Goal: Task Accomplishment & Management: Complete application form

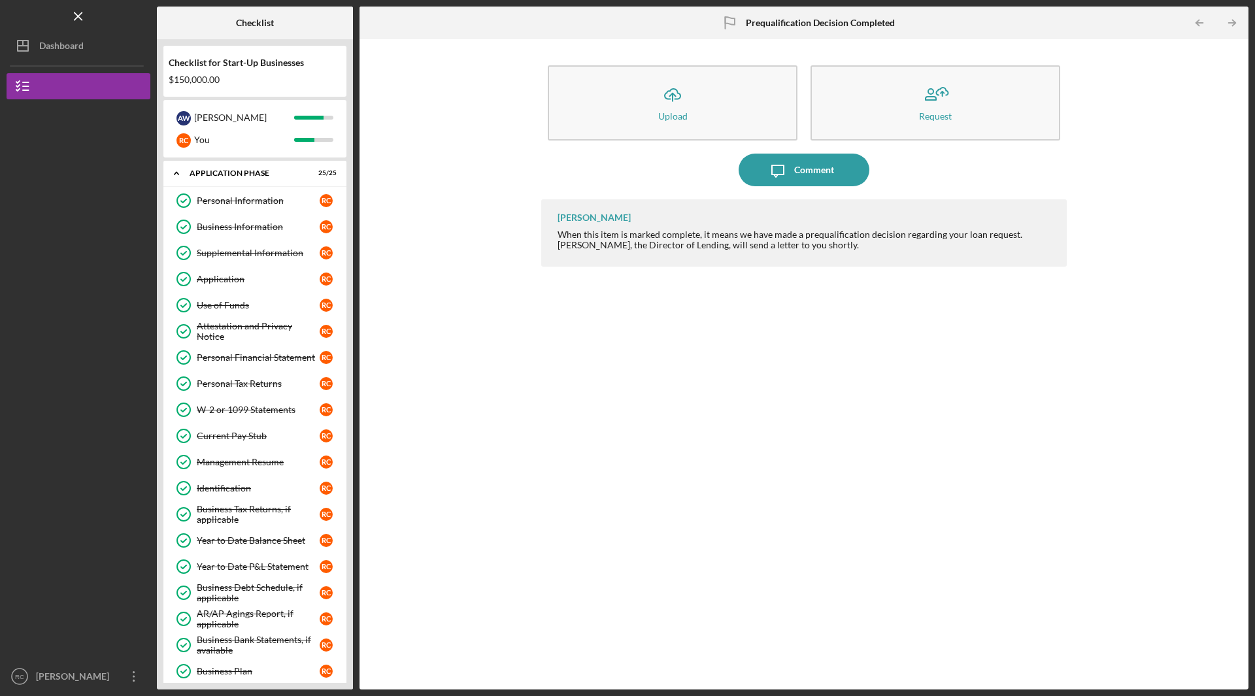
scroll to position [457, 0]
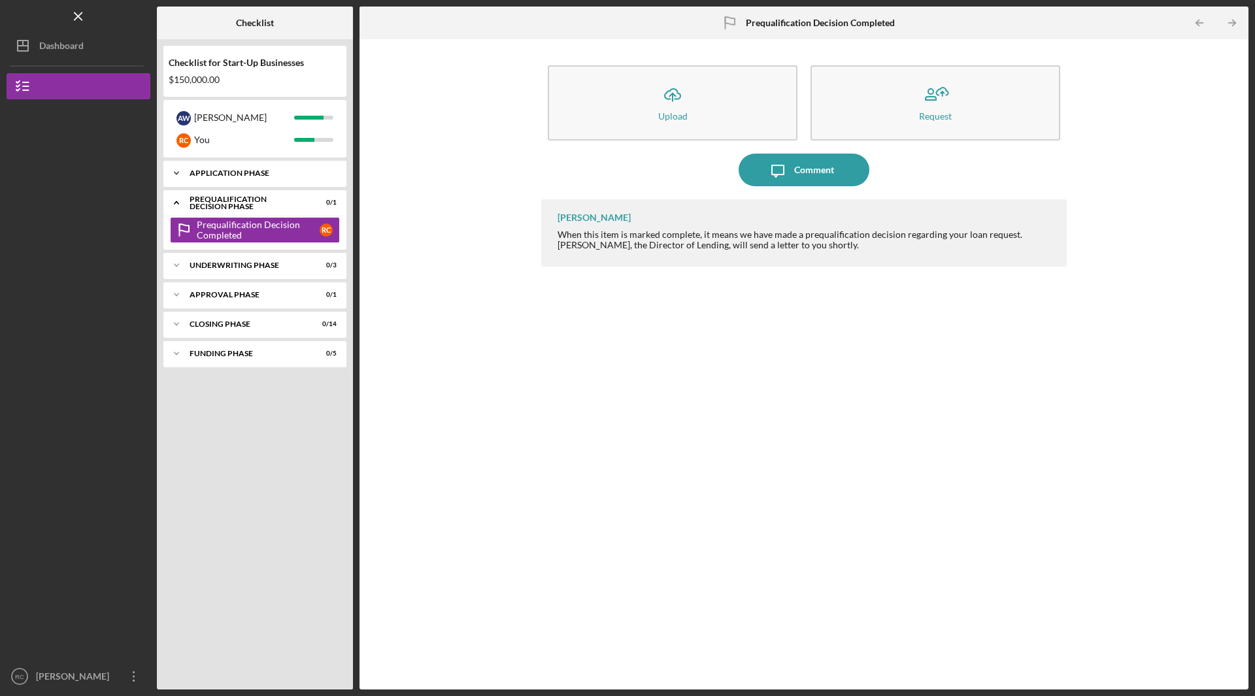
click at [203, 174] on div "Application Phase" at bounding box center [260, 173] width 141 height 8
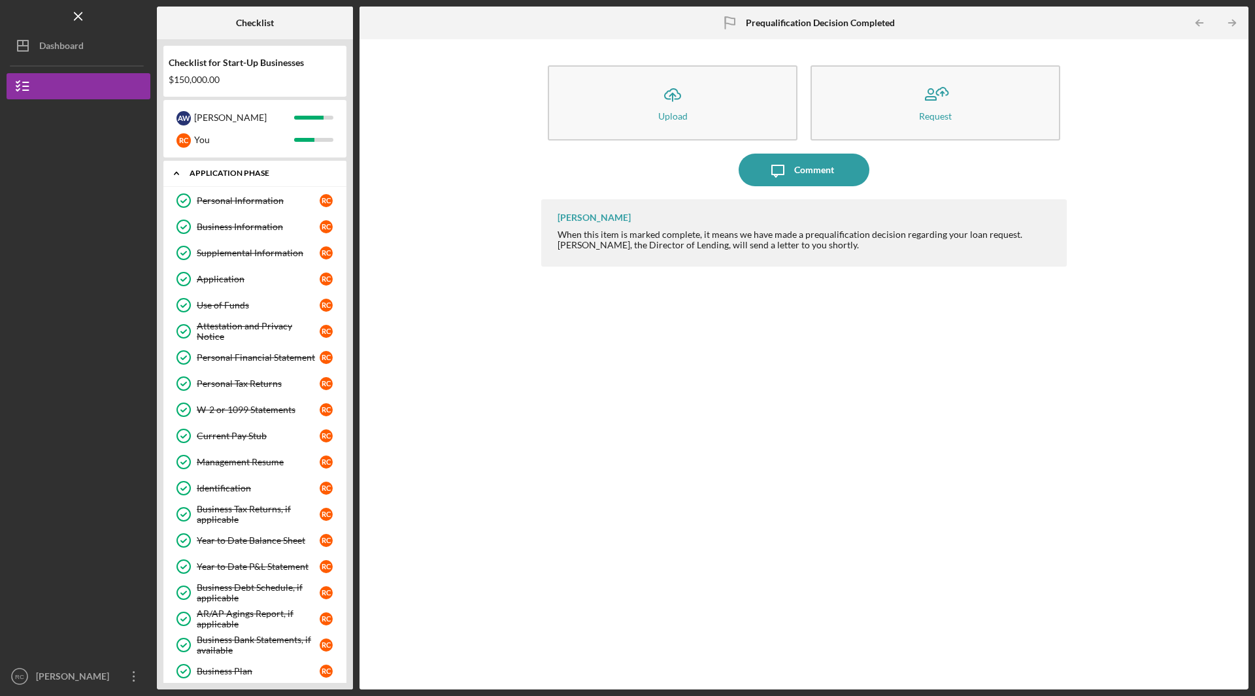
click at [190, 177] on div "Icon/Expander Application Phase 25 / 25" at bounding box center [254, 173] width 183 height 27
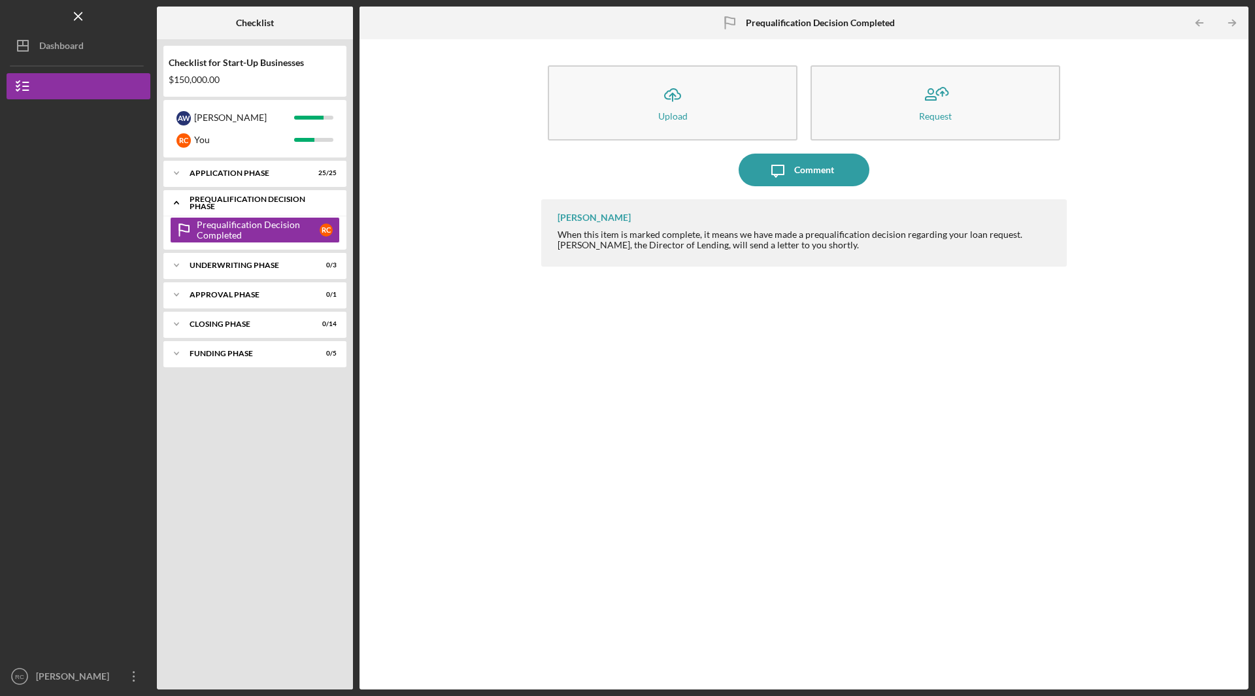
click at [175, 201] on icon "Icon/Expander" at bounding box center [176, 203] width 26 height 26
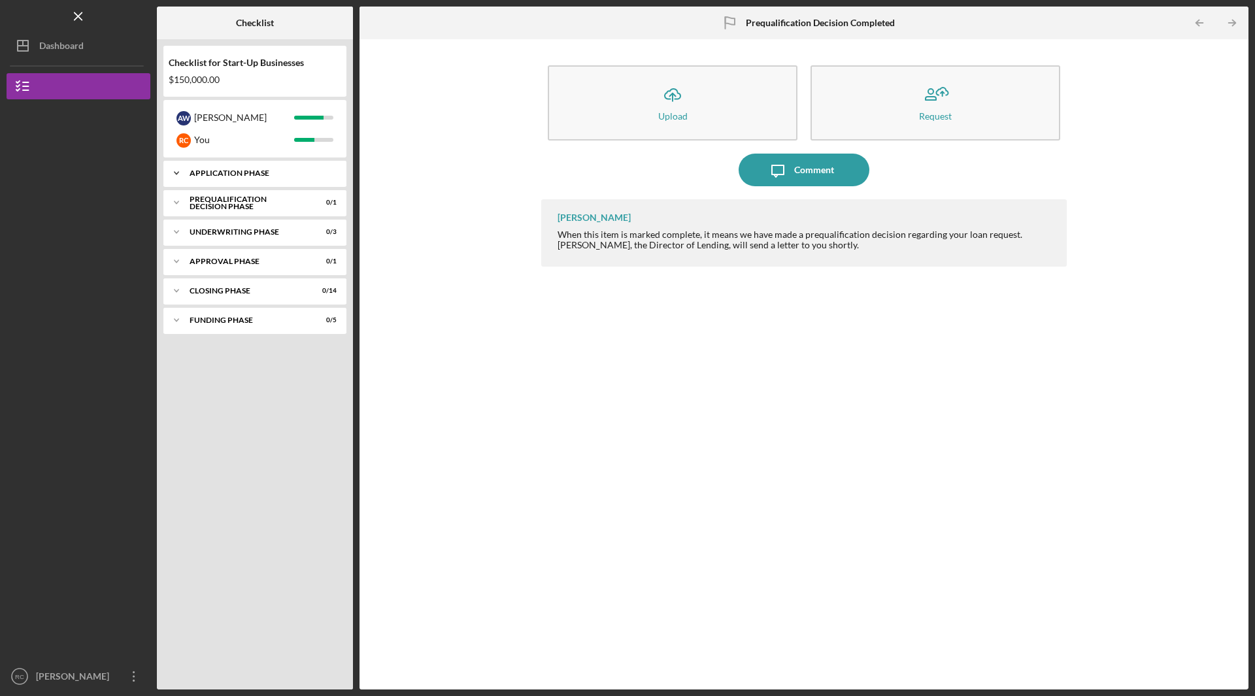
click at [177, 178] on icon "Icon/Expander" at bounding box center [176, 173] width 26 height 26
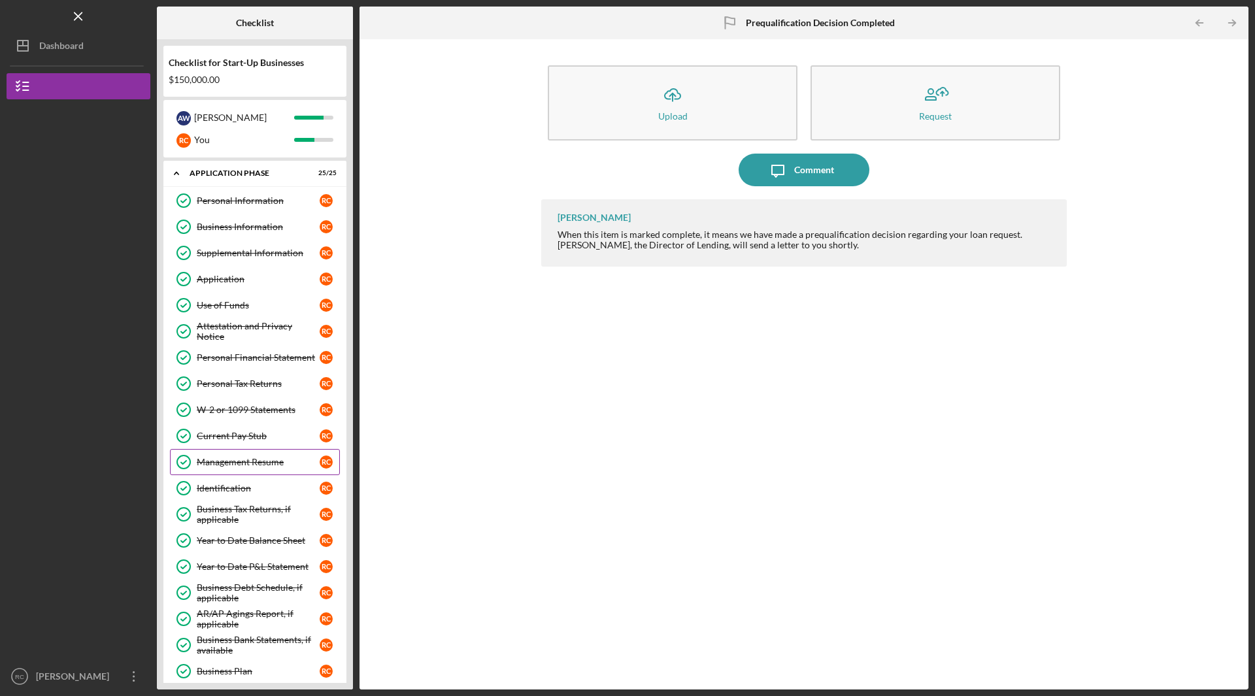
click at [231, 463] on div "Management Resume" at bounding box center [258, 462] width 123 height 10
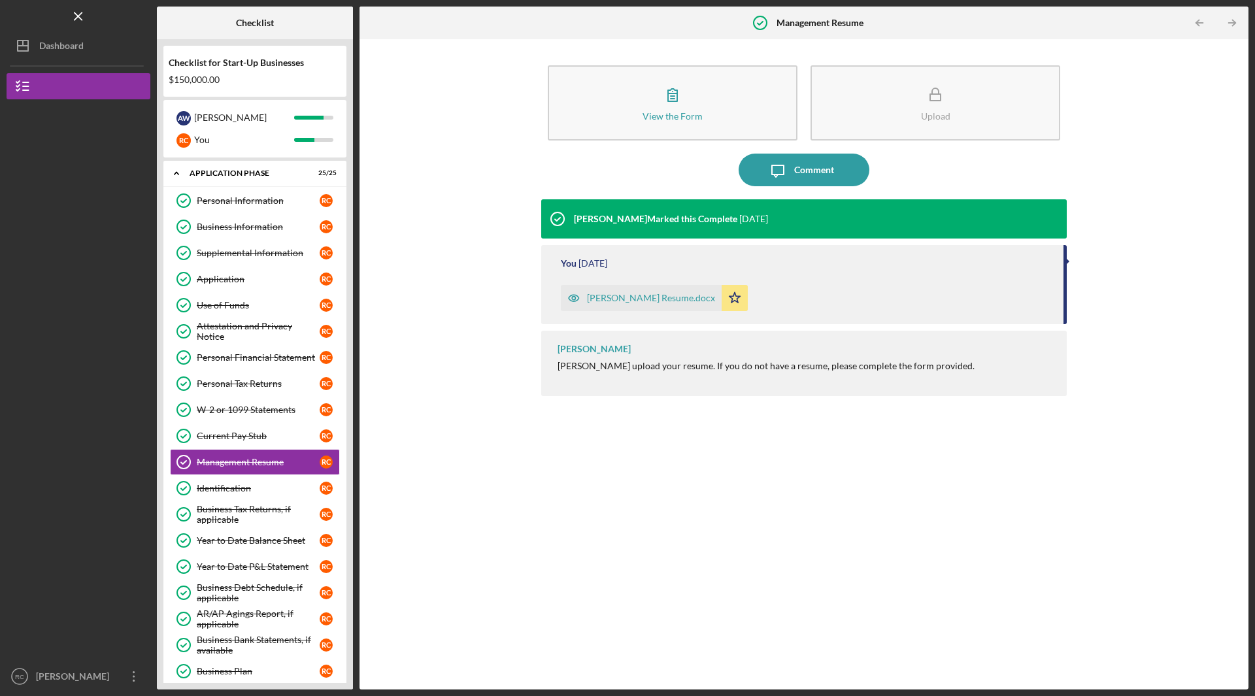
click at [621, 298] on div "Robert Cooke Resume.docx" at bounding box center [651, 298] width 128 height 10
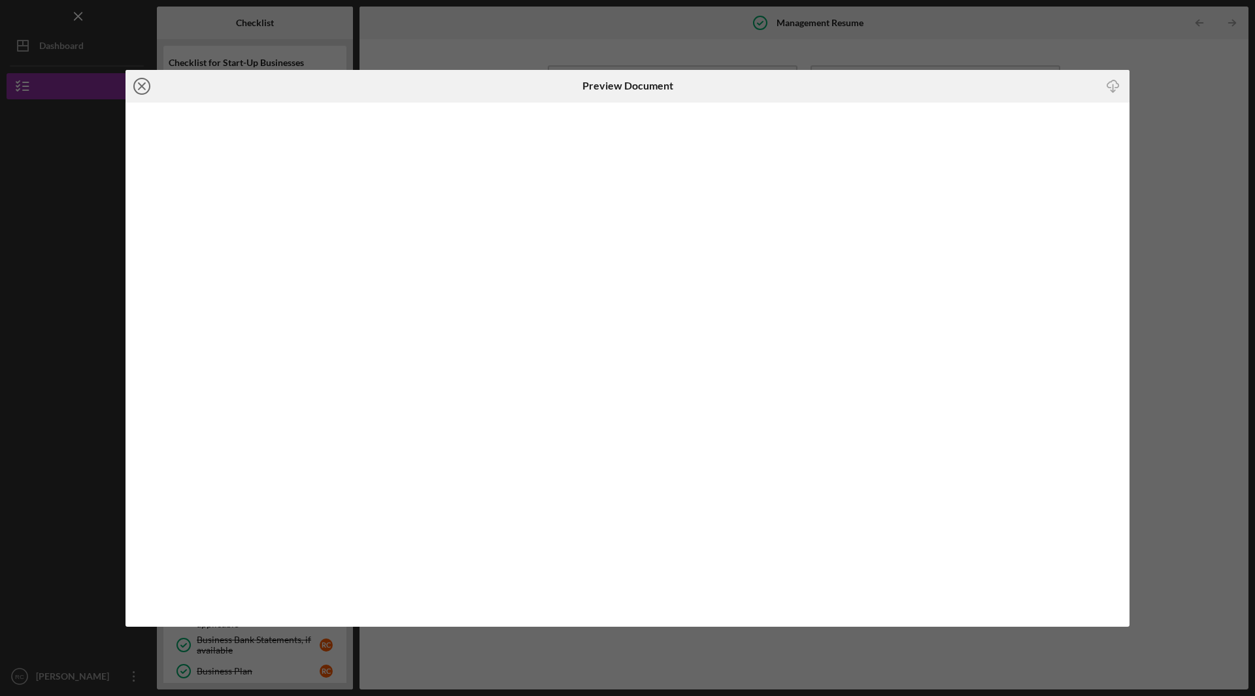
click at [139, 86] on icon "Icon/Close" at bounding box center [141, 86] width 33 height 33
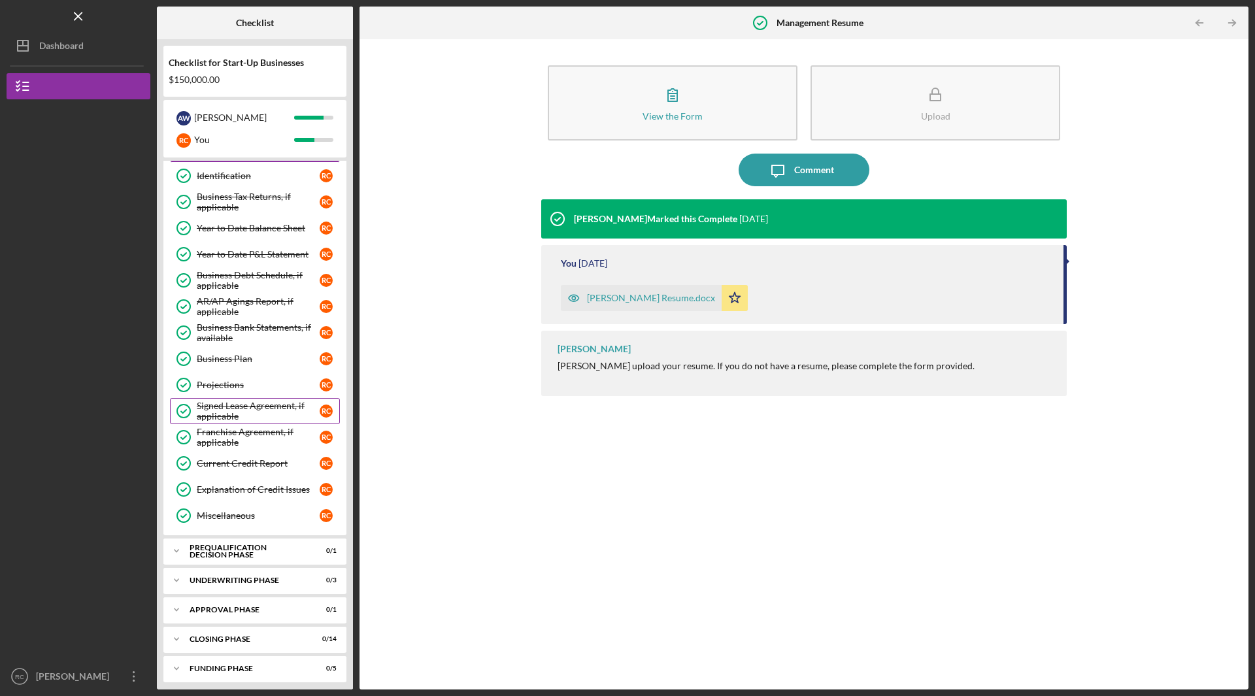
scroll to position [318, 0]
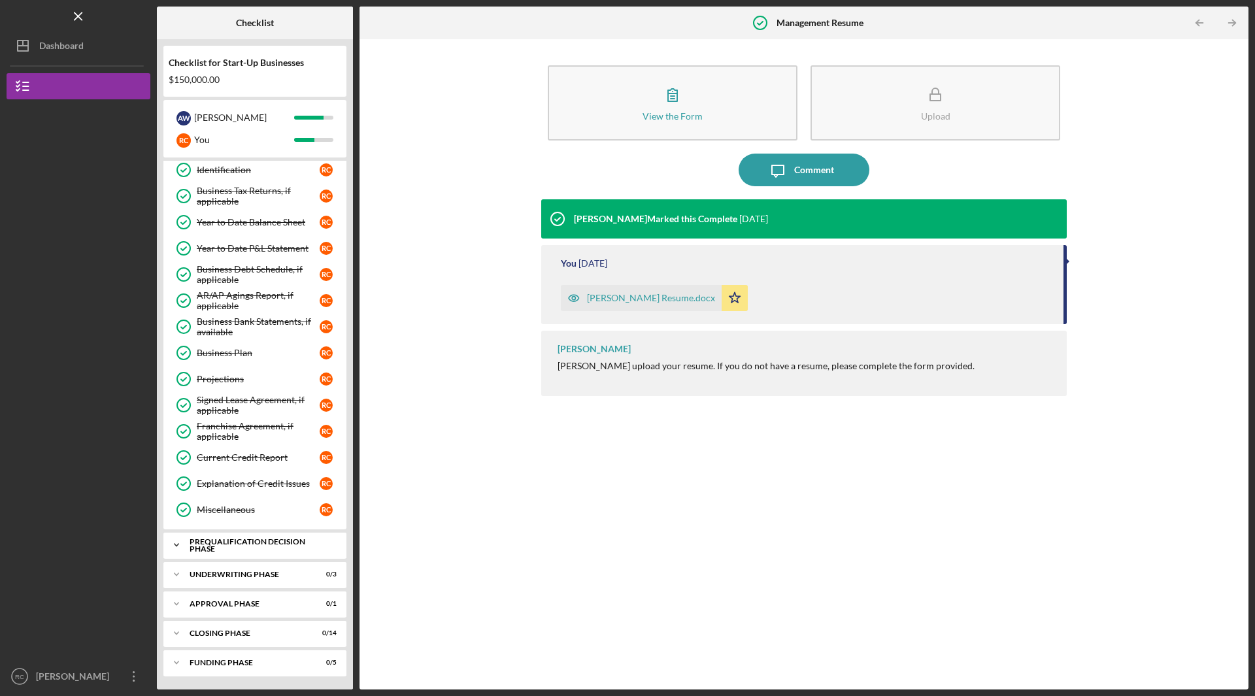
click at [181, 541] on icon "Icon/Expander" at bounding box center [176, 545] width 26 height 26
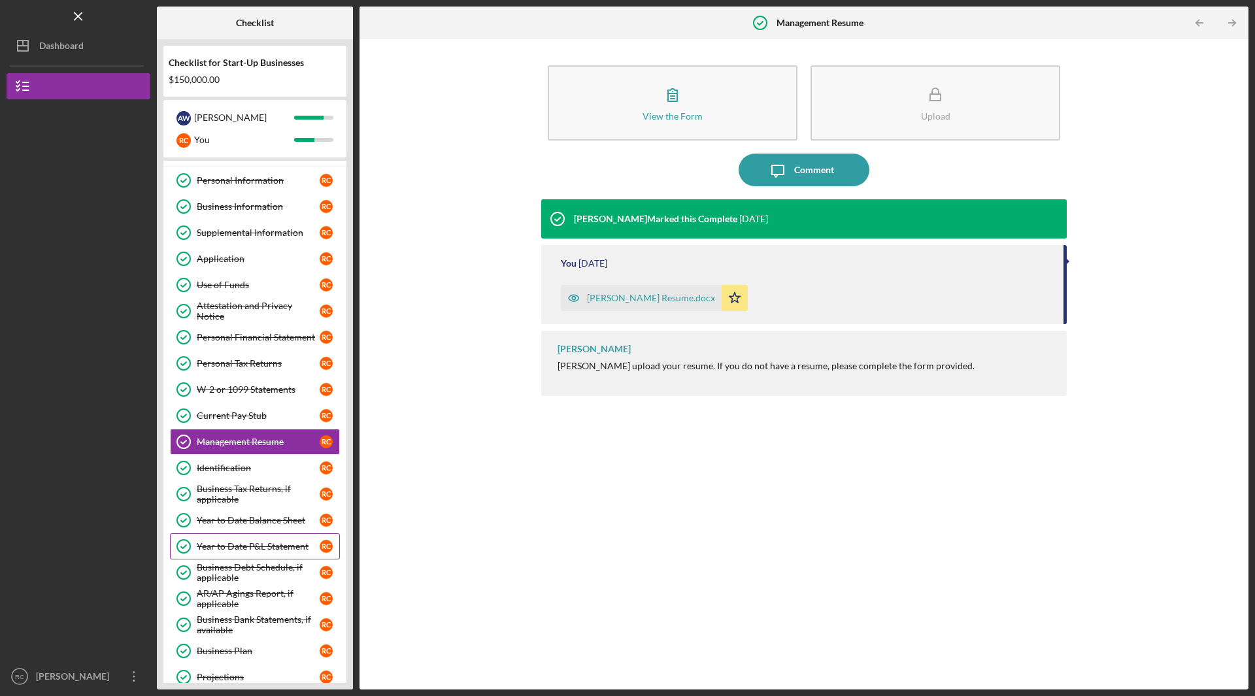
scroll to position [0, 0]
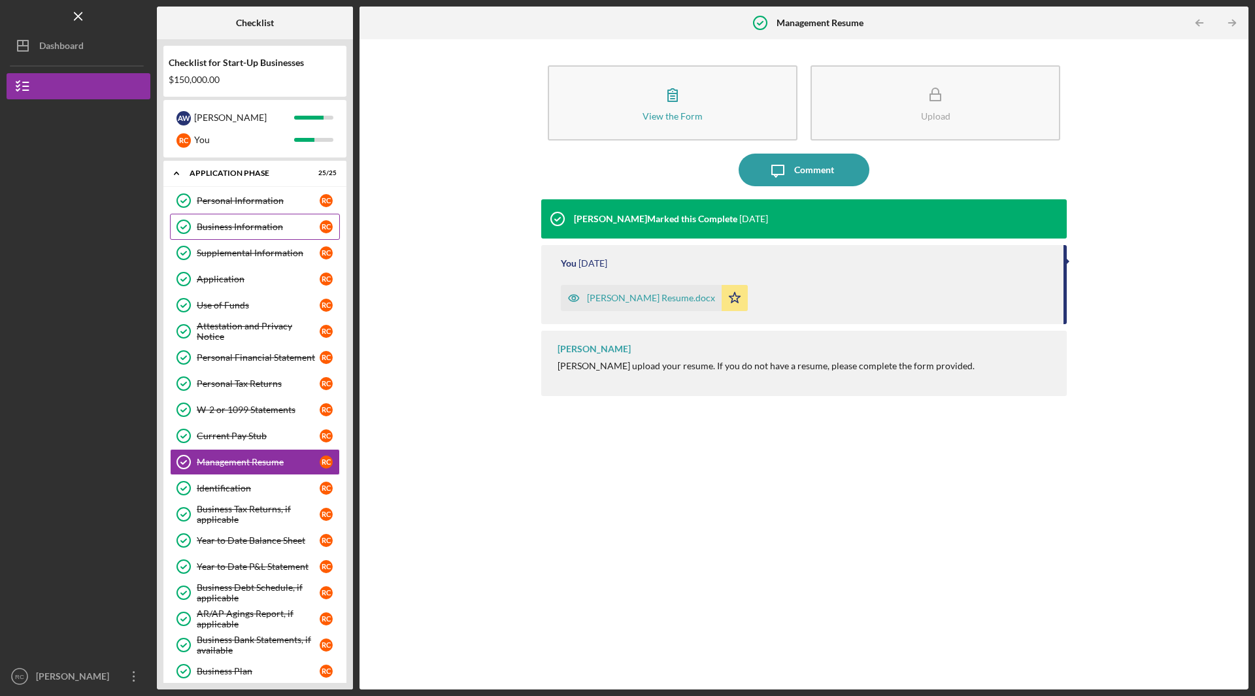
click at [235, 222] on div "Business Information" at bounding box center [258, 227] width 123 height 10
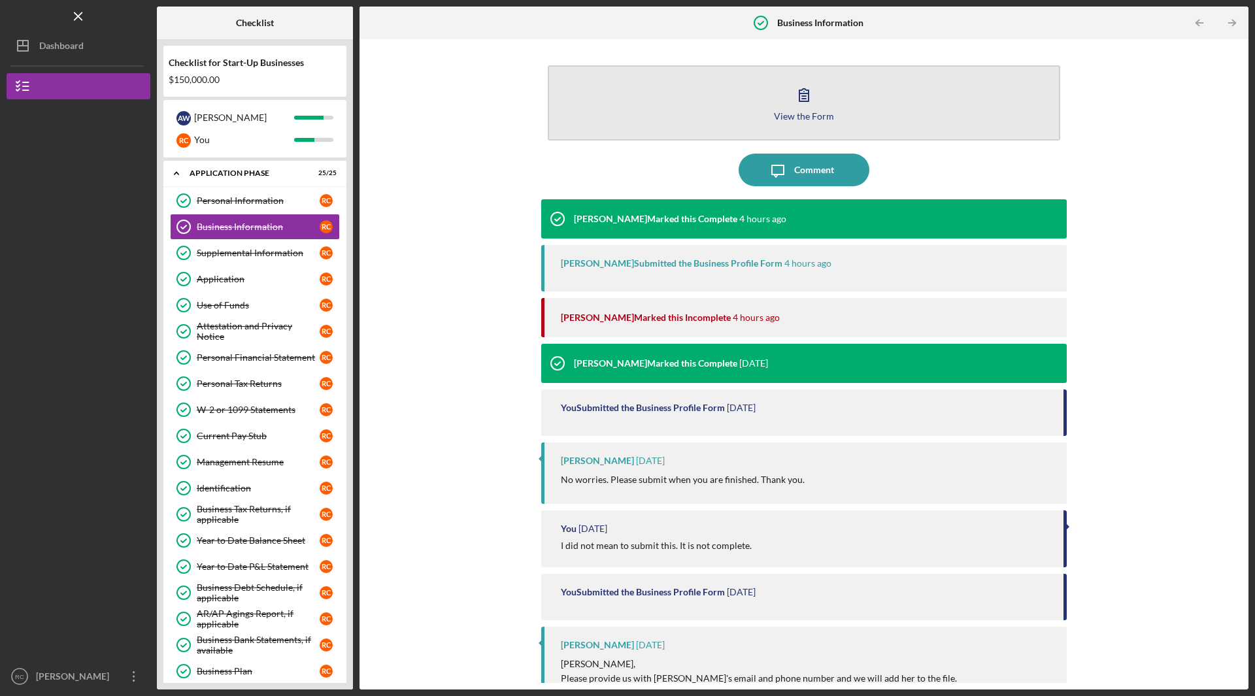
click at [801, 99] on icon "button" at bounding box center [803, 95] width 9 height 12
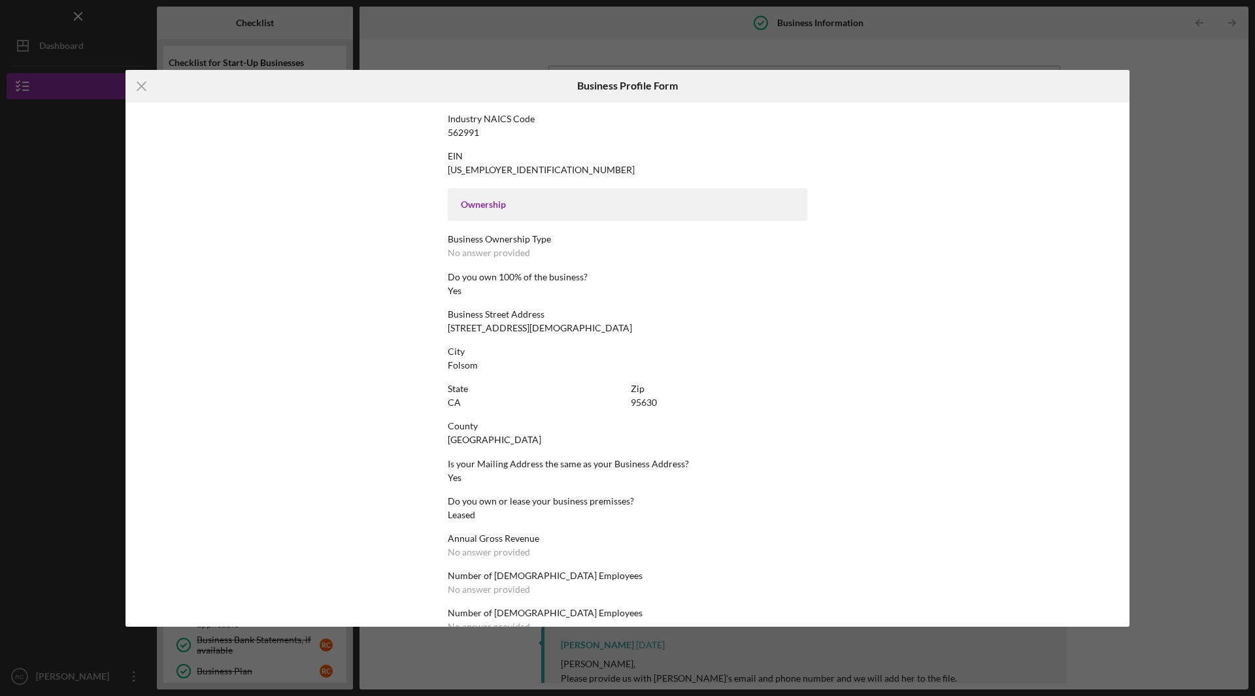
scroll to position [378, 0]
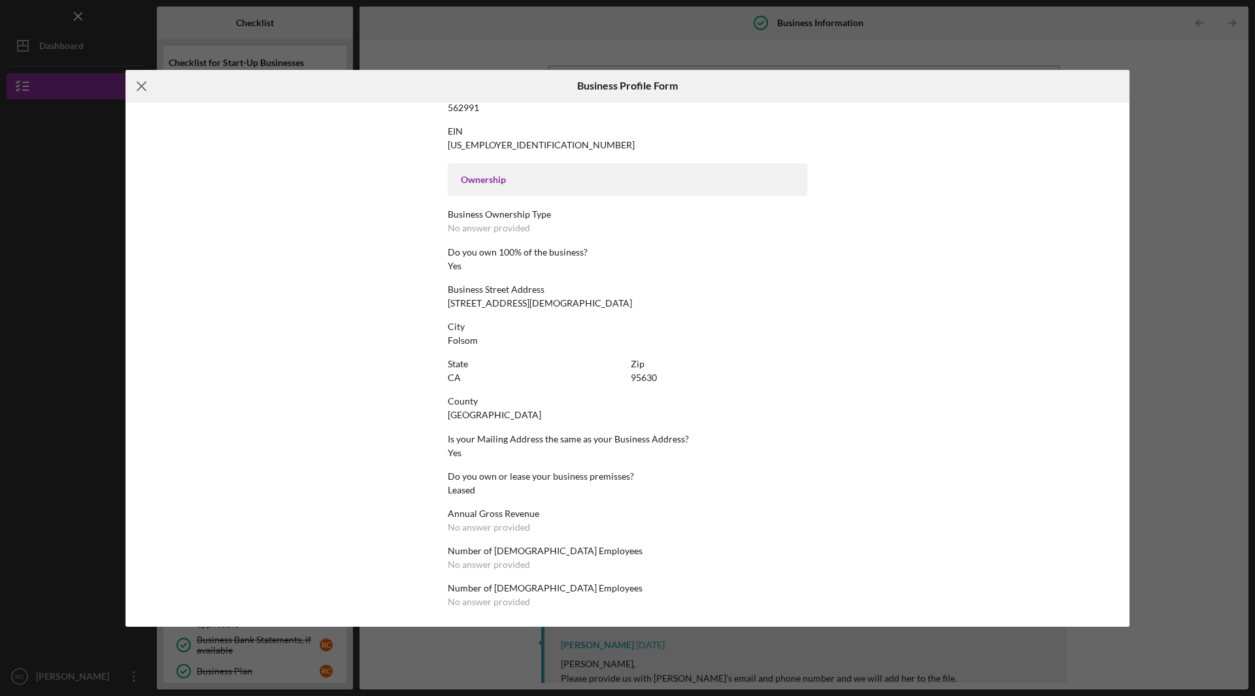
click at [146, 87] on icon "Icon/Menu Close" at bounding box center [141, 86] width 33 height 33
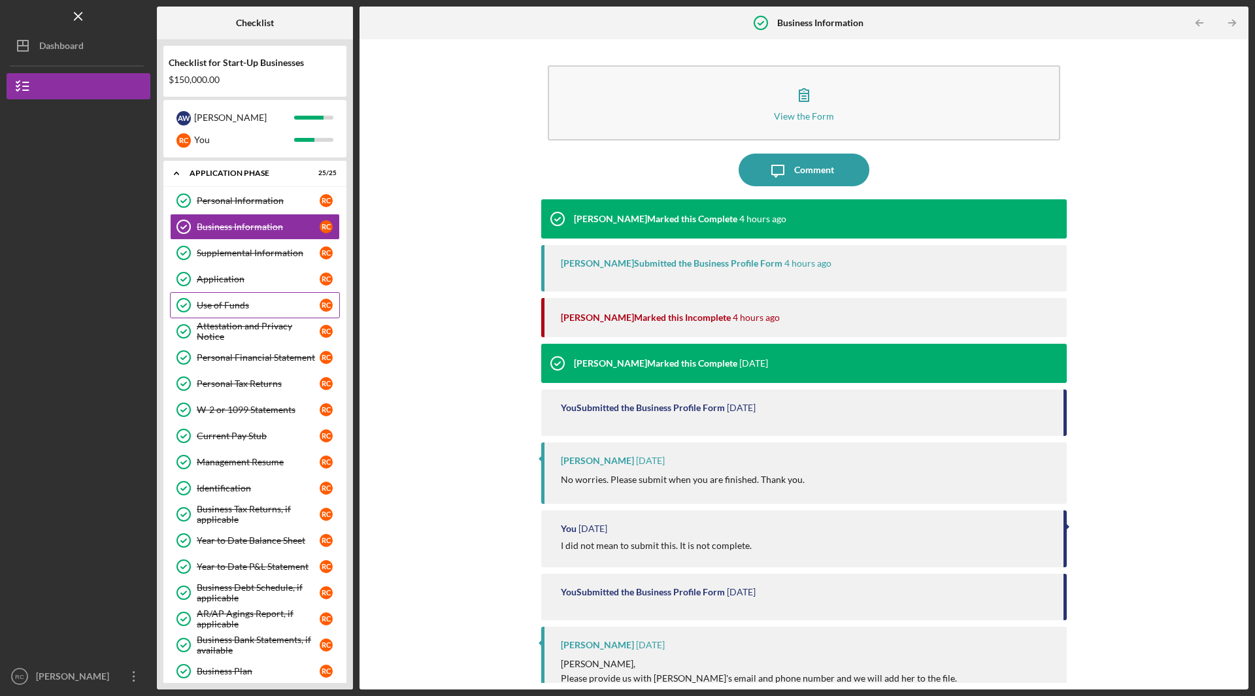
click at [223, 305] on div "Use of Funds" at bounding box center [258, 305] width 123 height 10
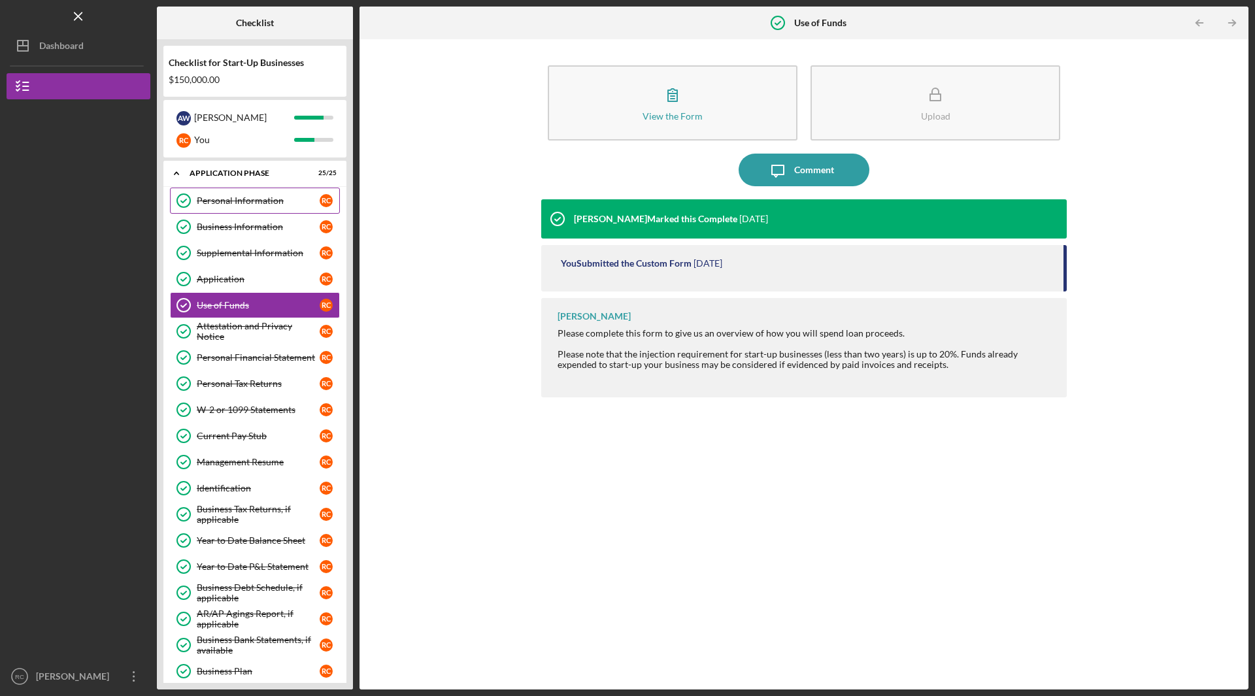
click at [248, 195] on div "Personal Information" at bounding box center [258, 200] width 123 height 10
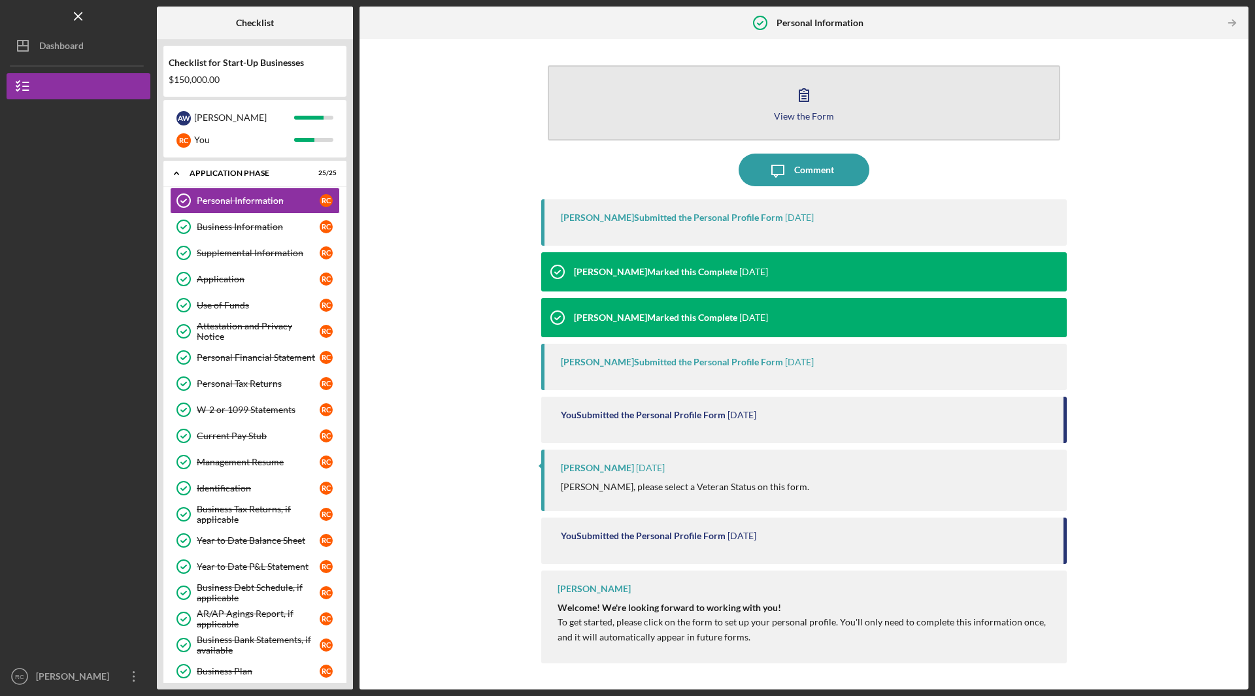
click at [800, 103] on icon "button" at bounding box center [803, 94] width 33 height 33
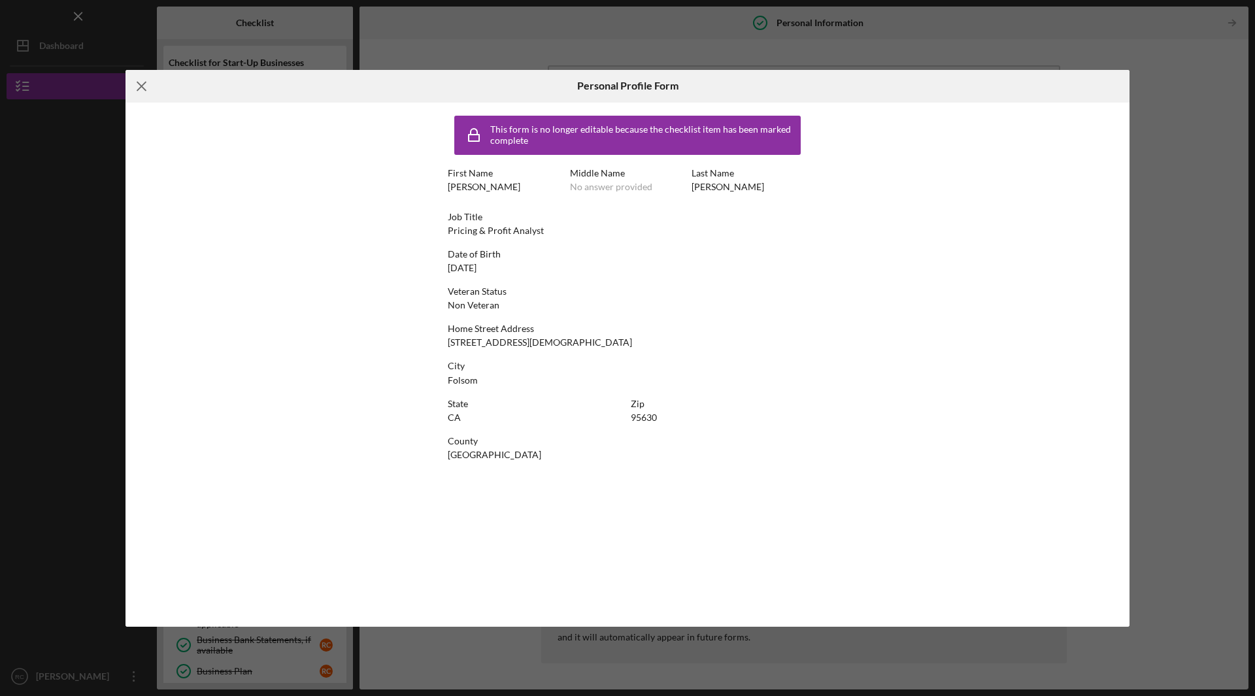
click at [146, 79] on icon "Icon/Menu Close" at bounding box center [141, 86] width 33 height 33
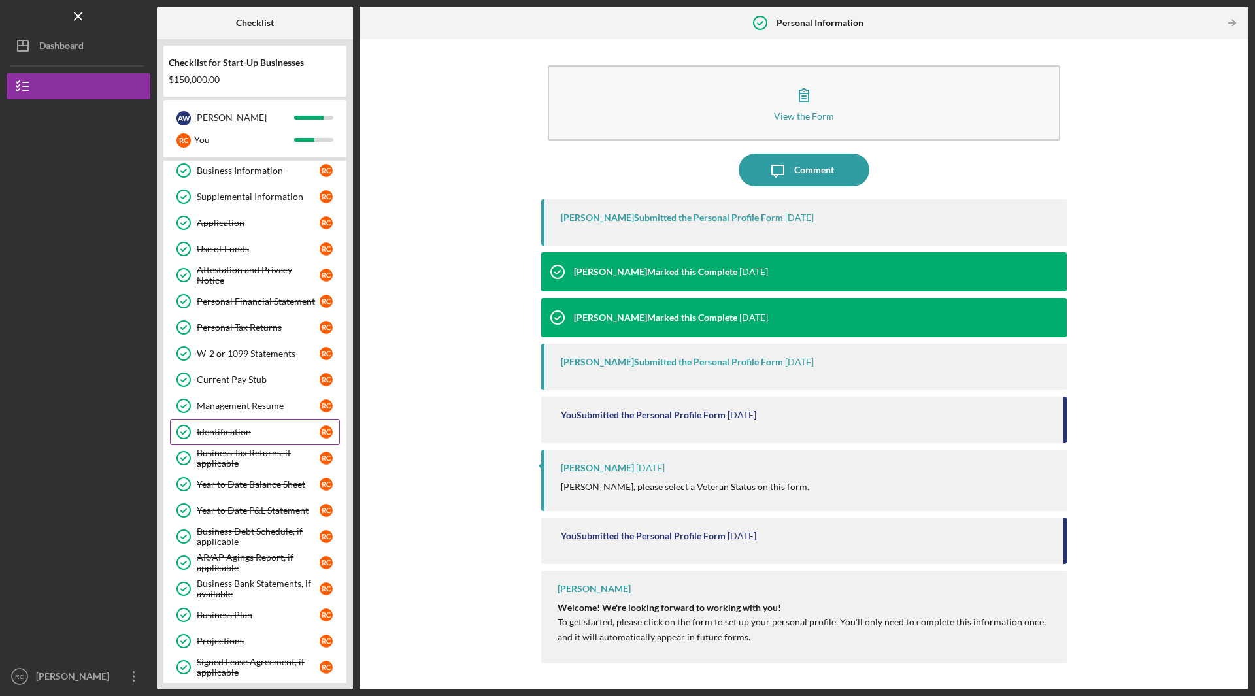
scroll to position [131, 0]
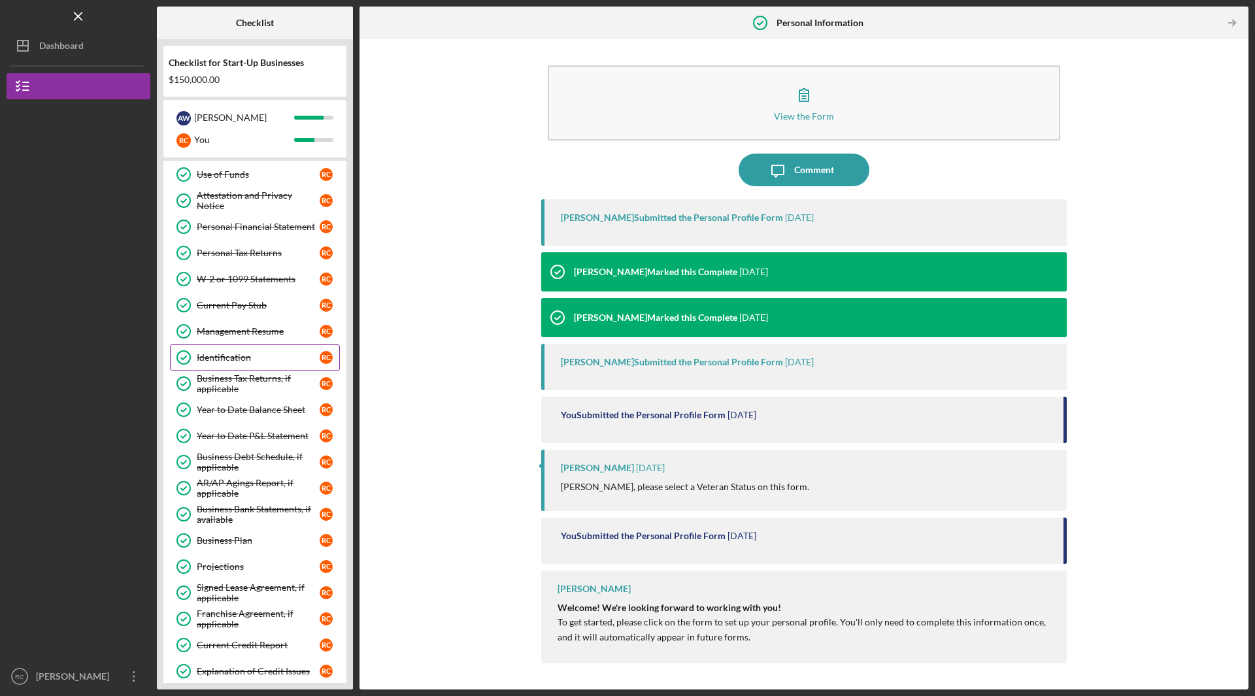
click at [226, 364] on link "Identification Identification R C" at bounding box center [255, 357] width 170 height 26
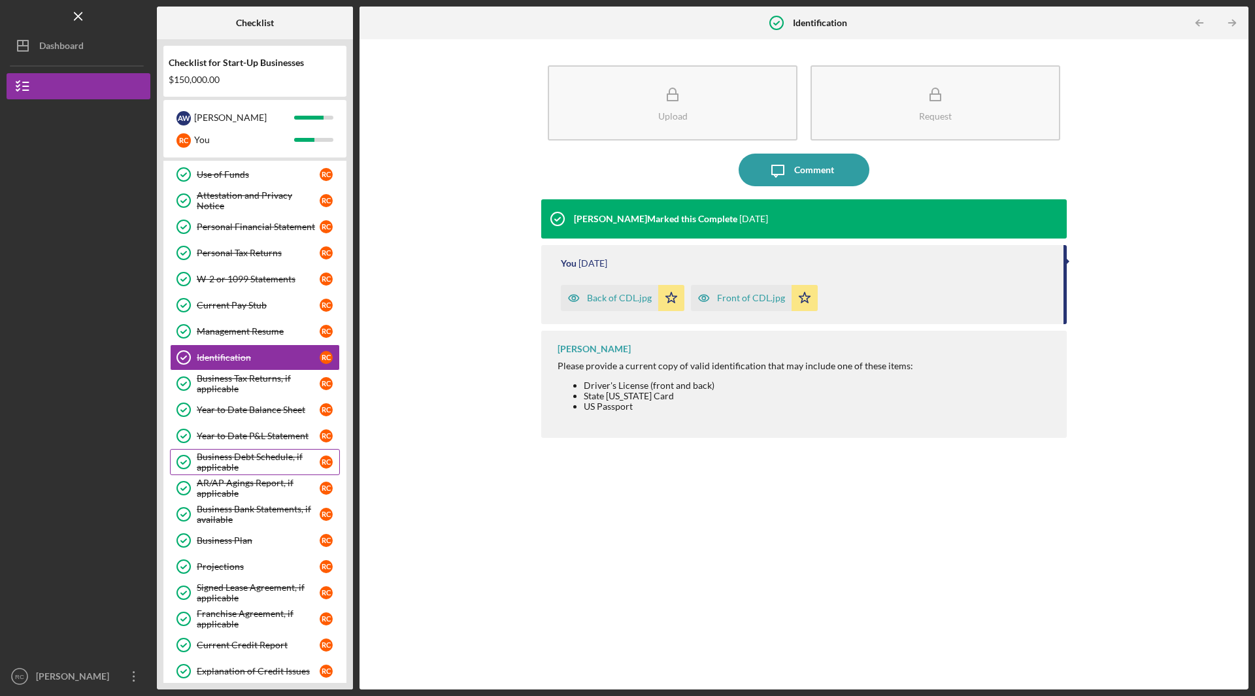
scroll to position [196, 0]
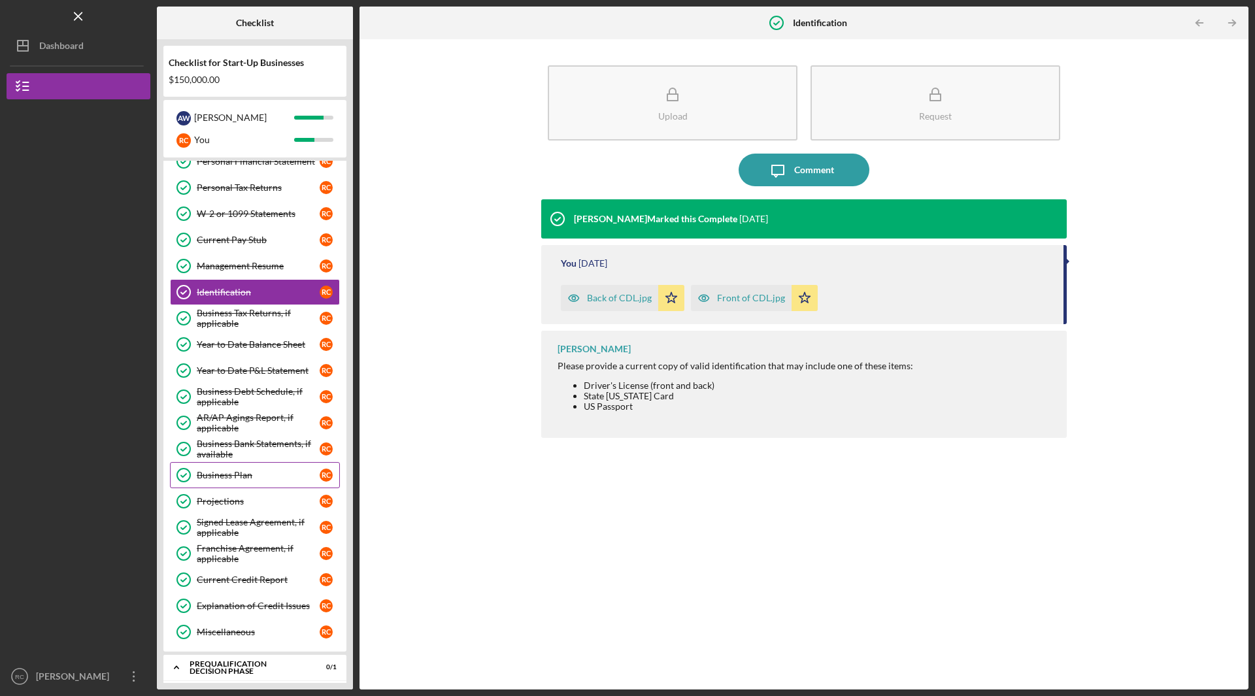
click at [254, 478] on div "Business Plan" at bounding box center [258, 475] width 123 height 10
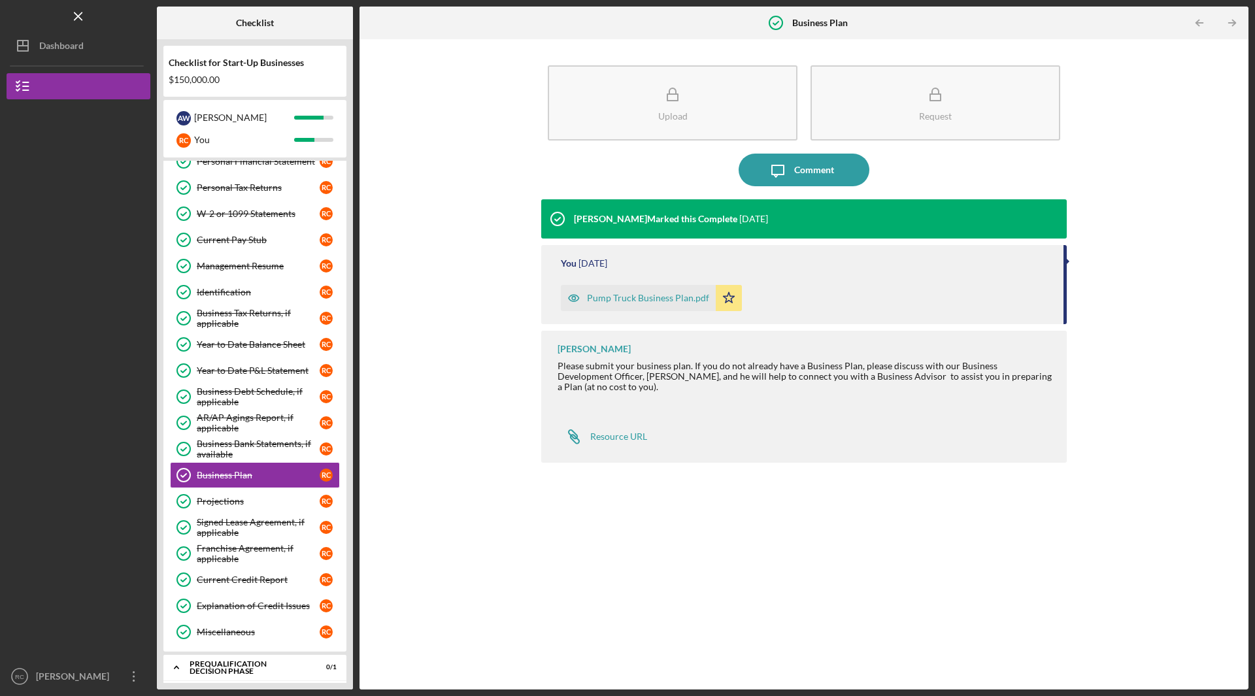
click at [641, 299] on div "Pump Truck Business Plan.pdf" at bounding box center [648, 298] width 122 height 10
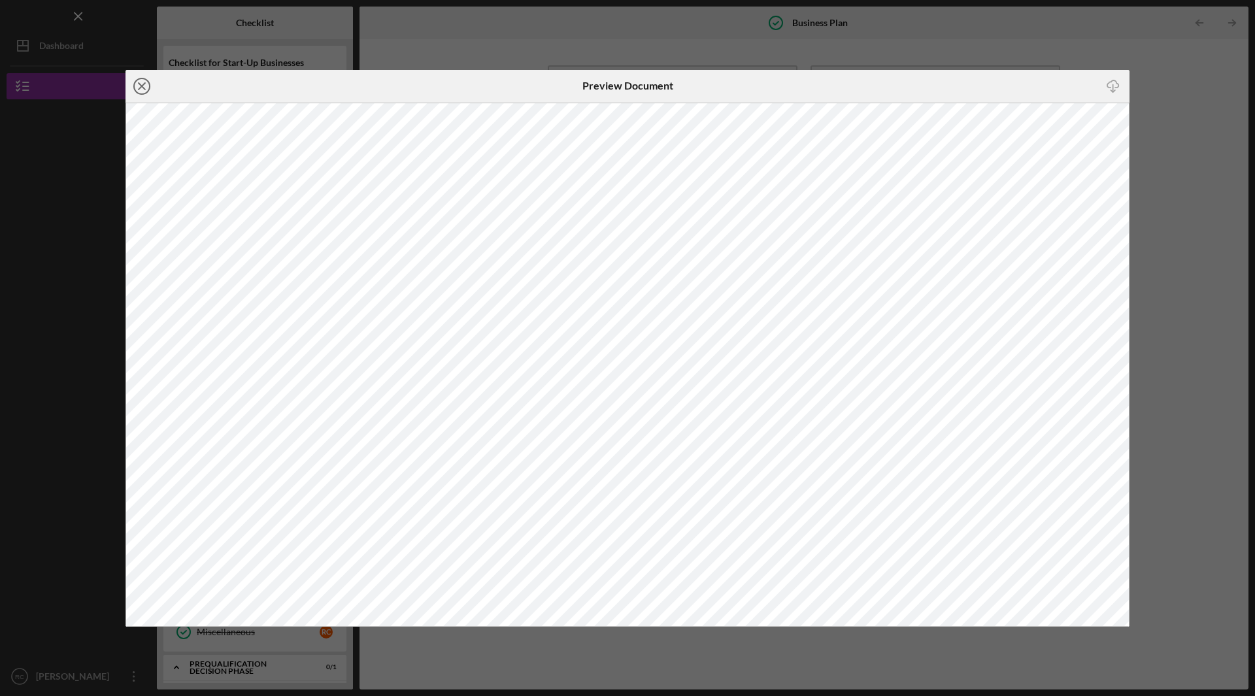
click at [146, 83] on icon "Icon/Close" at bounding box center [141, 86] width 33 height 33
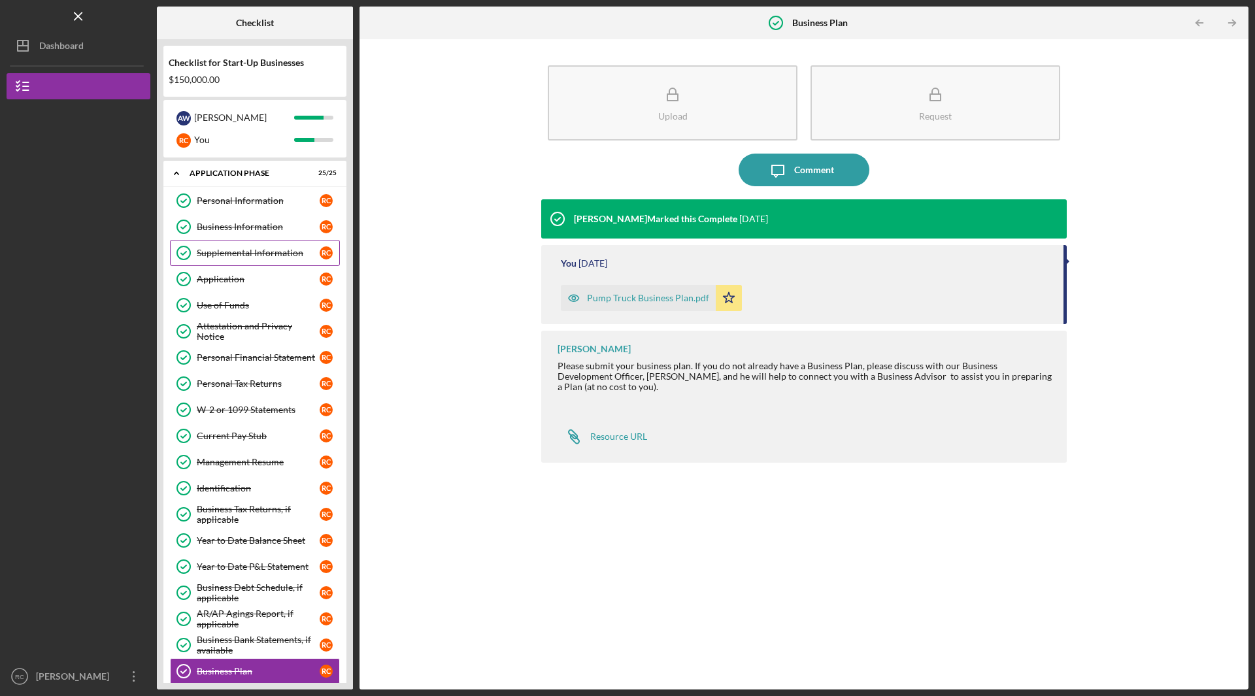
click at [218, 253] on div "Supplemental Information" at bounding box center [258, 253] width 123 height 10
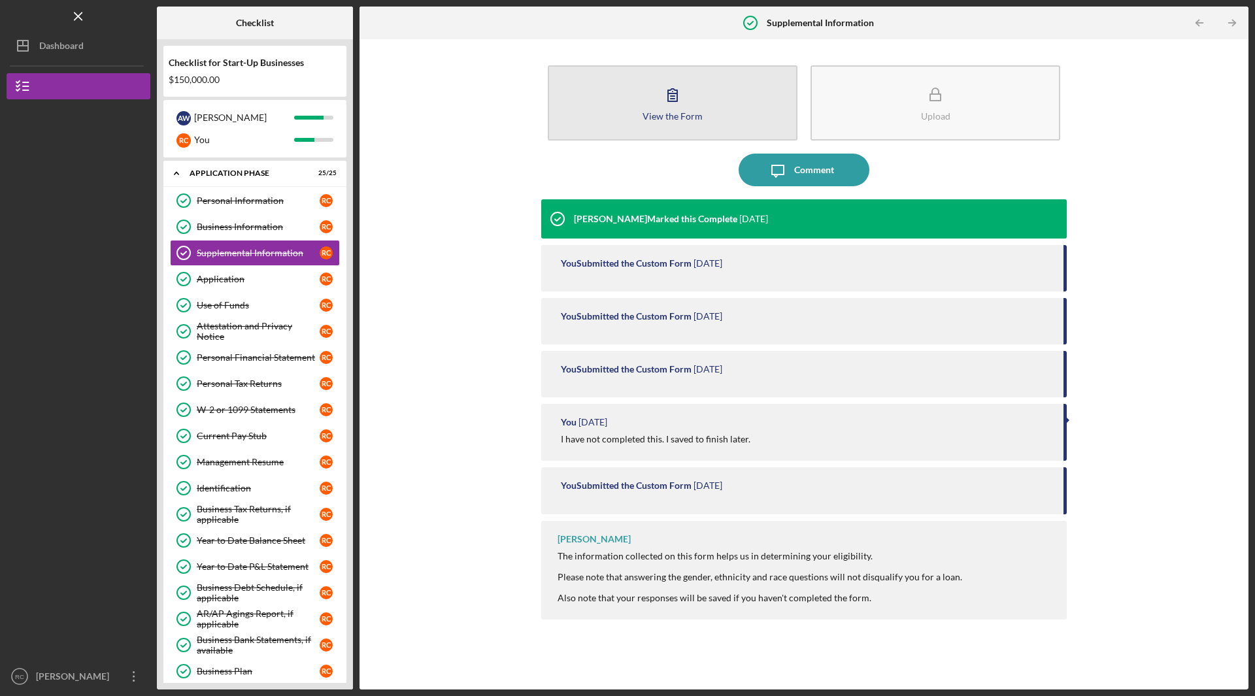
click at [689, 108] on button "View the Form Form" at bounding box center [673, 102] width 250 height 75
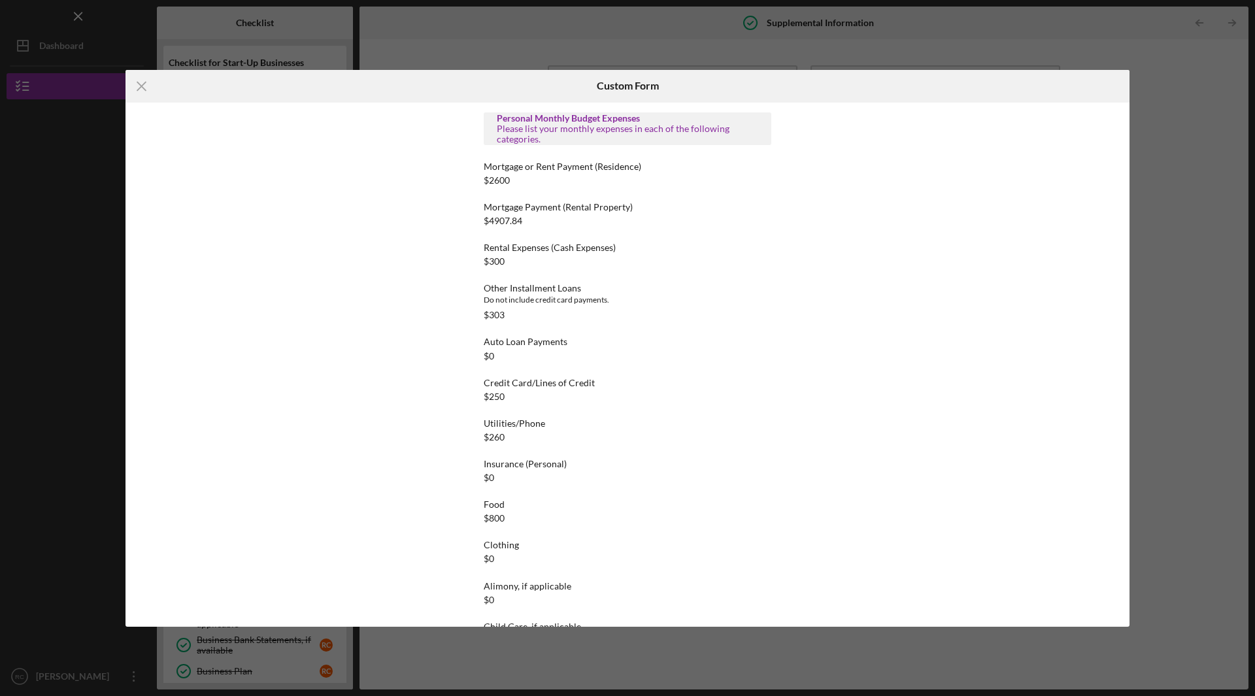
scroll to position [915, 0]
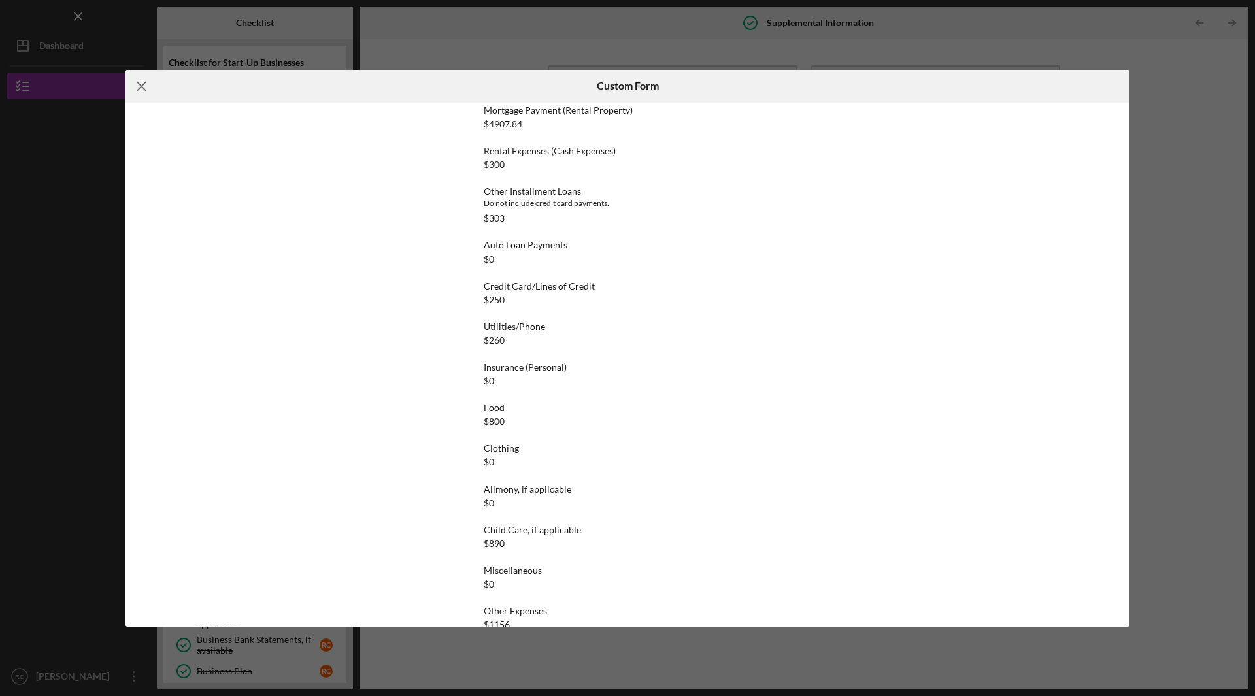
click at [139, 84] on icon "Icon/Menu Close" at bounding box center [141, 86] width 33 height 33
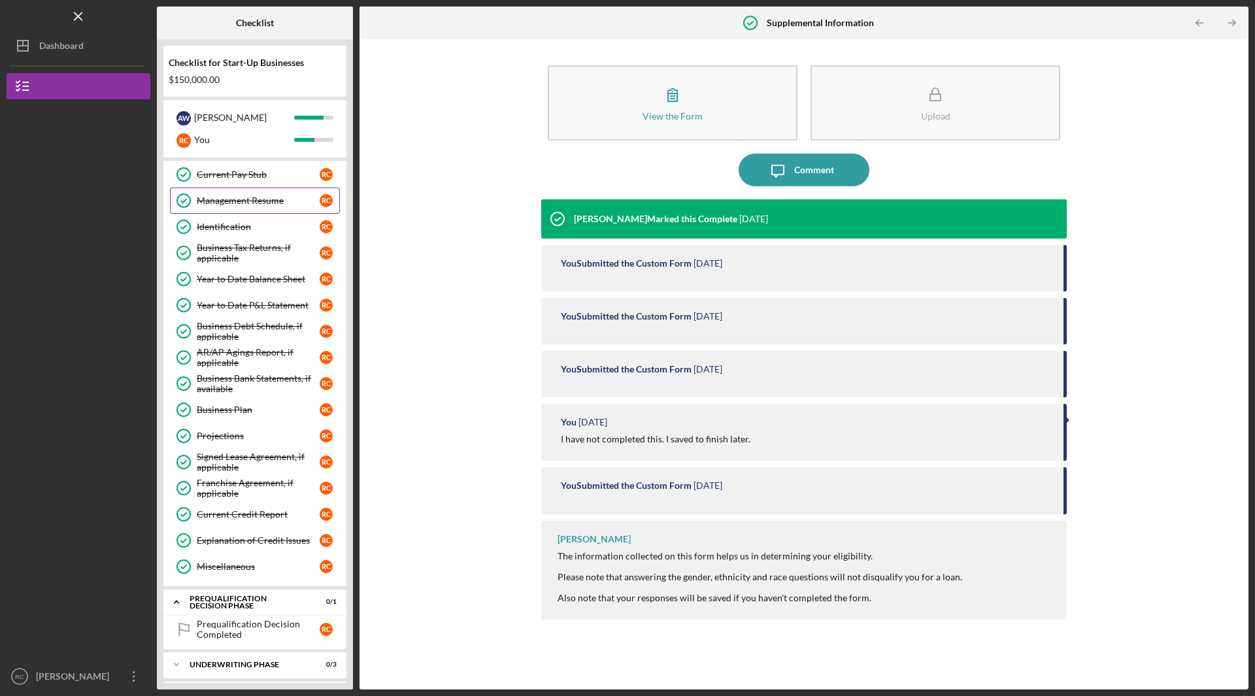
scroll to position [196, 0]
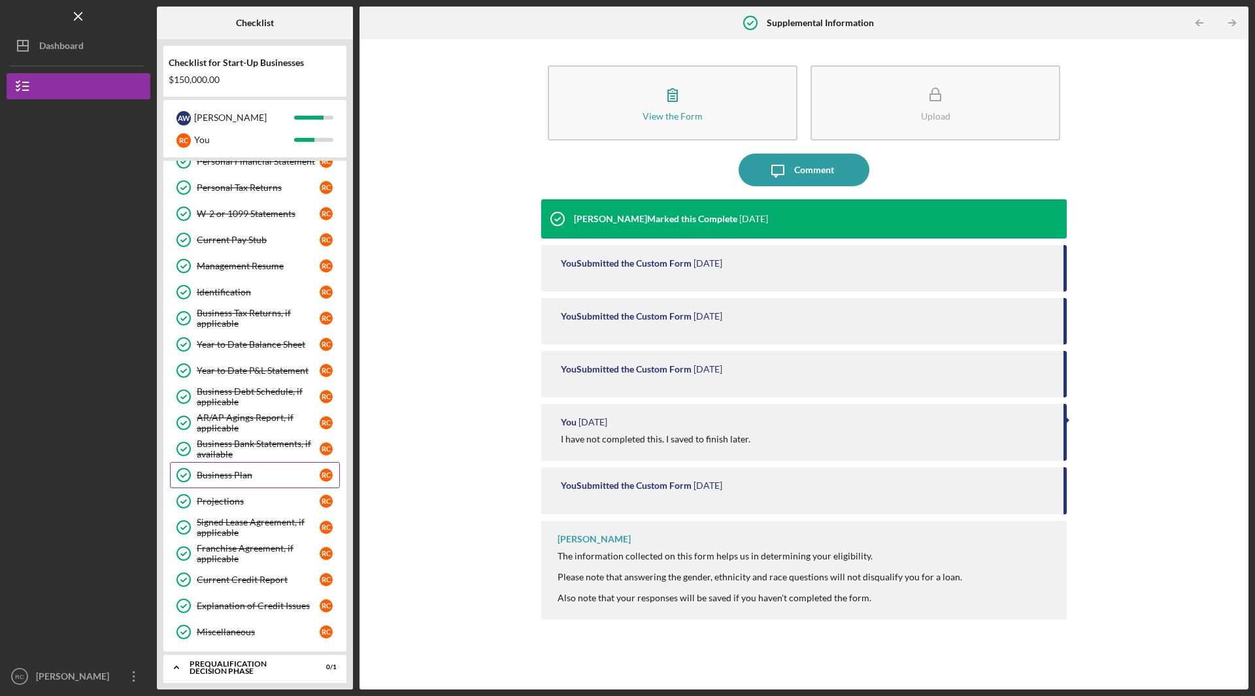
click at [229, 473] on div "Business Plan" at bounding box center [258, 475] width 123 height 10
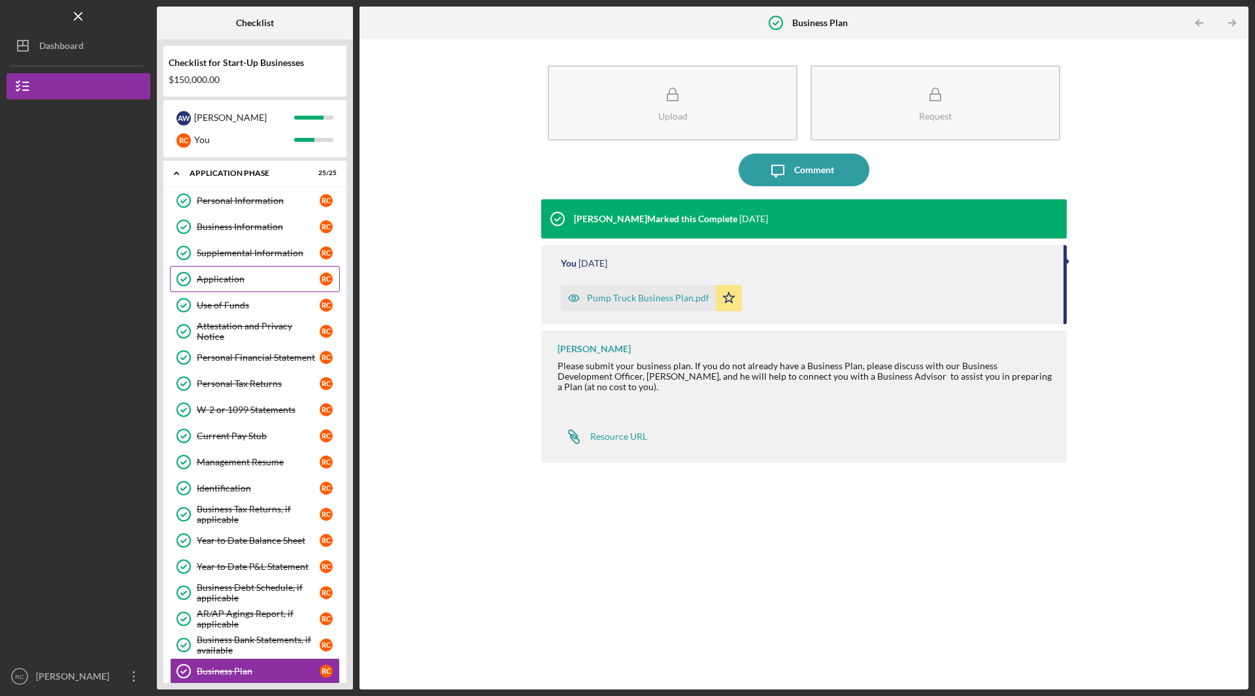
click at [223, 278] on div "Application" at bounding box center [258, 279] width 123 height 10
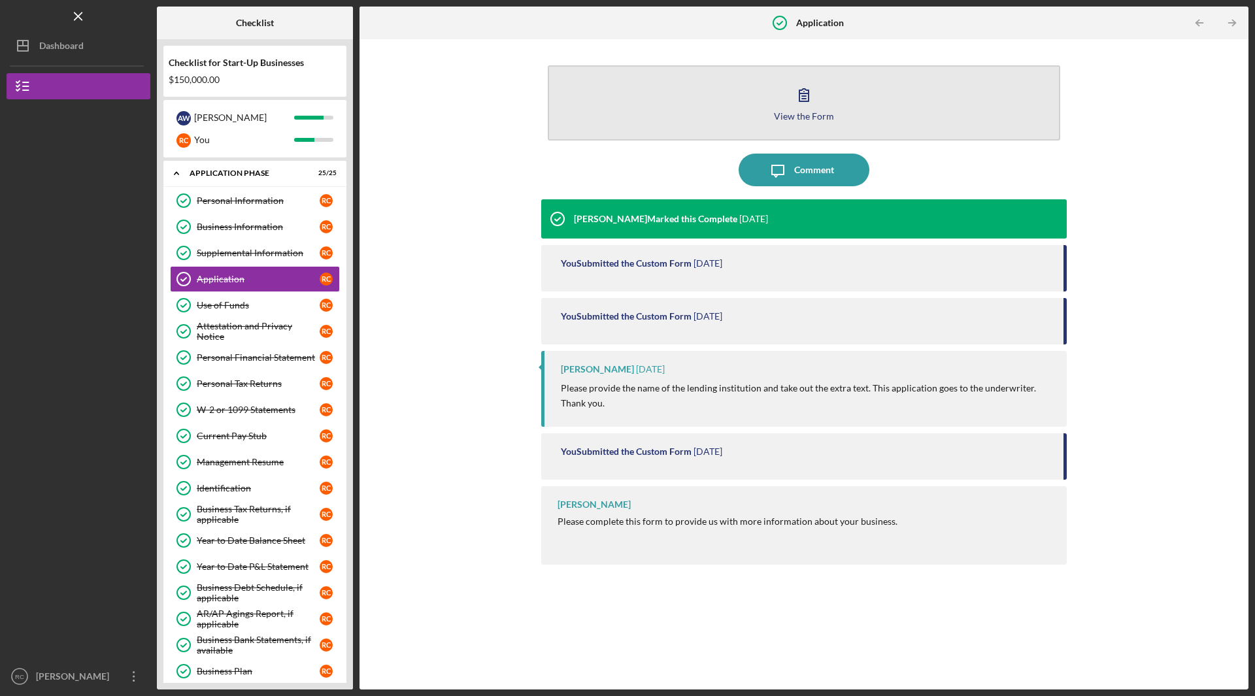
click at [795, 101] on icon "button" at bounding box center [803, 94] width 33 height 33
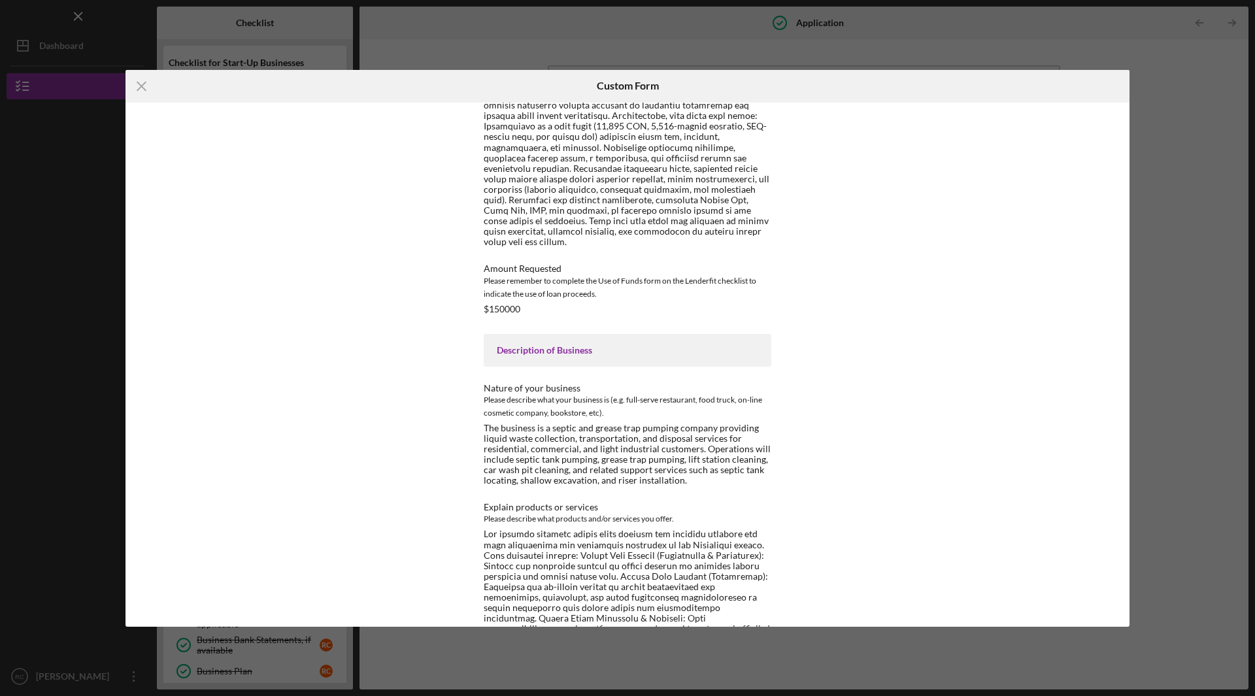
scroll to position [1307, 0]
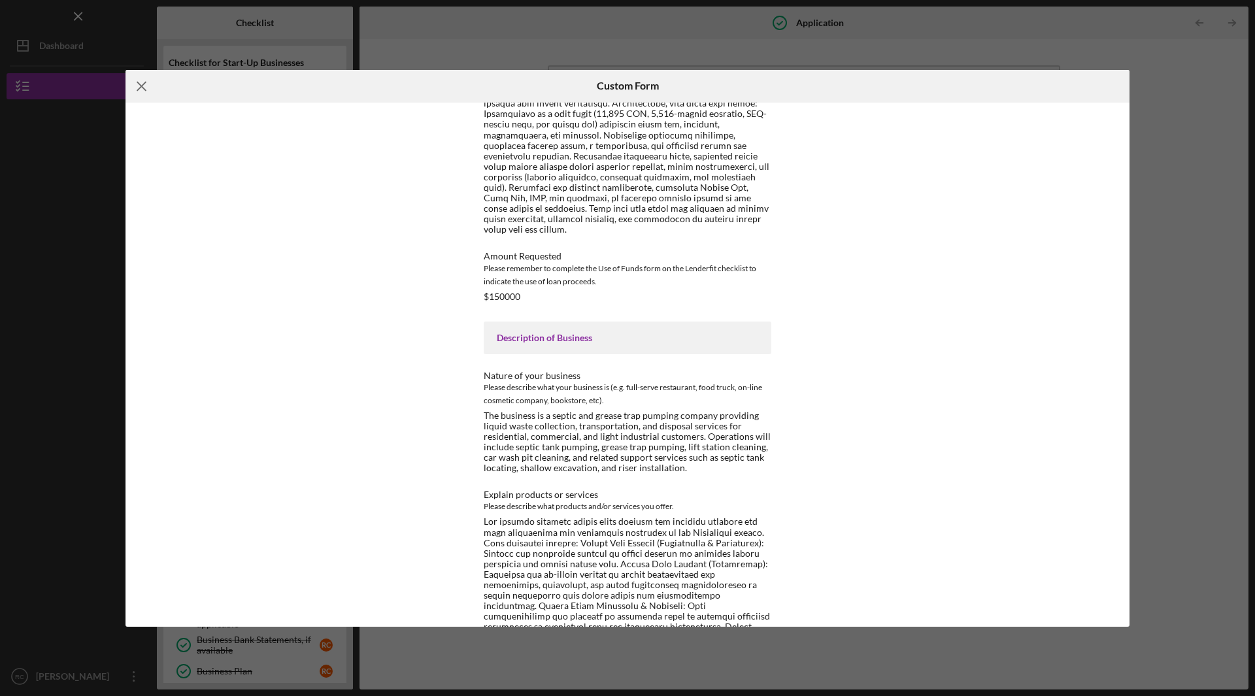
click at [146, 82] on line at bounding box center [141, 86] width 8 height 8
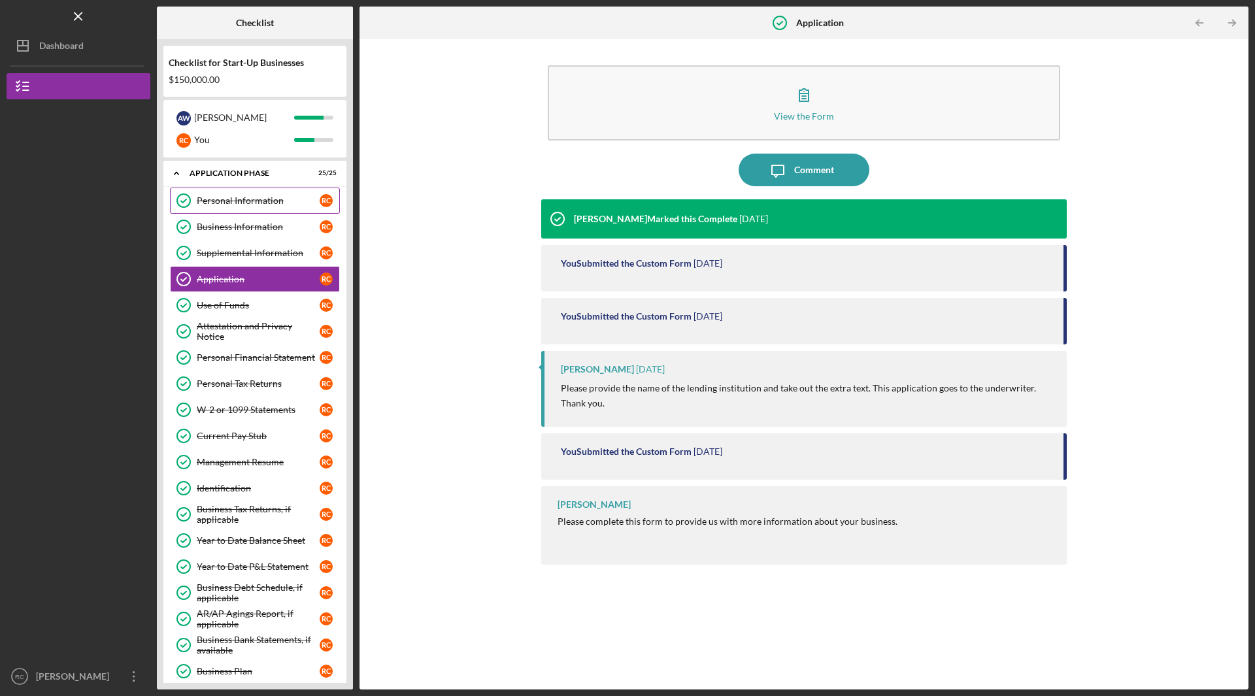
click at [242, 200] on div "Personal Information" at bounding box center [258, 200] width 123 height 10
